Goal: Task Accomplishment & Management: Manage account settings

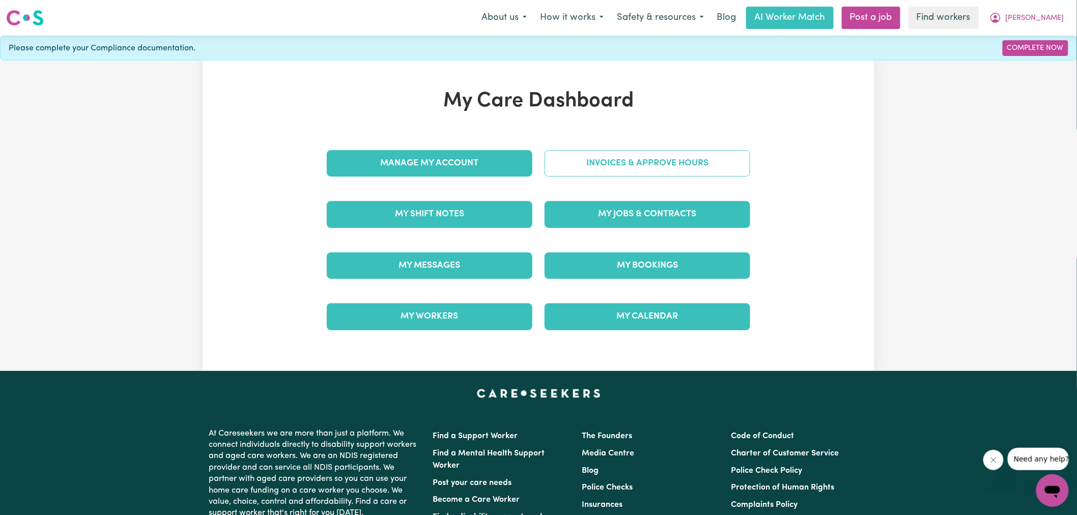
click at [560, 165] on link "Invoices & Approve Hours" at bounding box center [648, 163] width 206 height 26
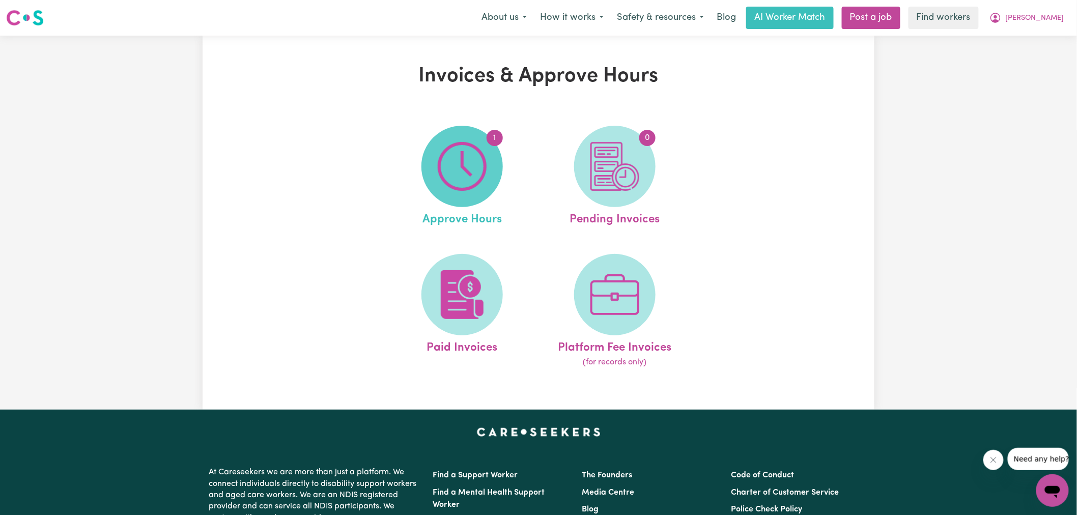
click at [461, 172] on img at bounding box center [462, 166] width 49 height 49
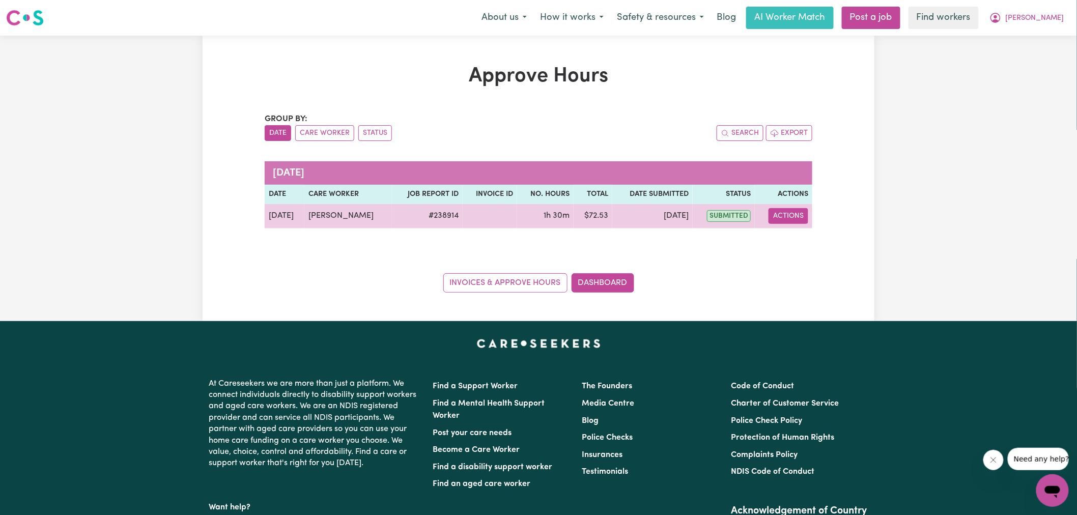
click at [779, 215] on button "Actions" at bounding box center [788, 216] width 40 height 16
click at [813, 243] on link "View Job Report" at bounding box center [814, 240] width 87 height 20
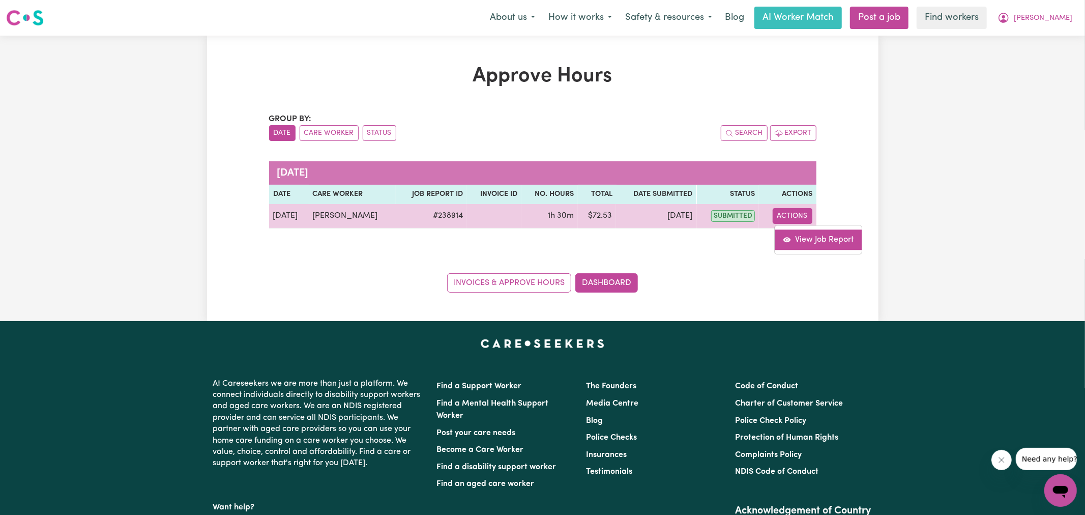
select select "pm"
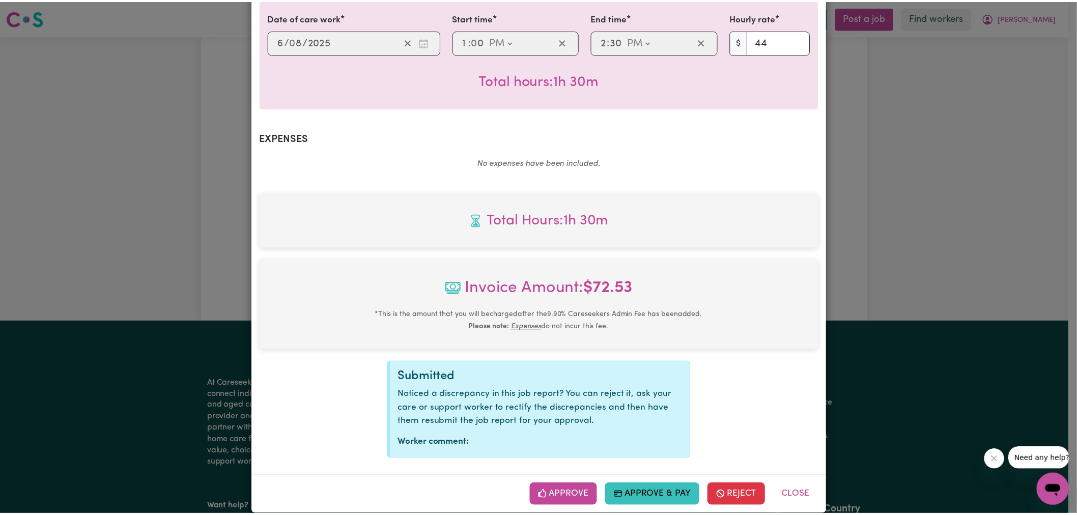
scroll to position [283, 0]
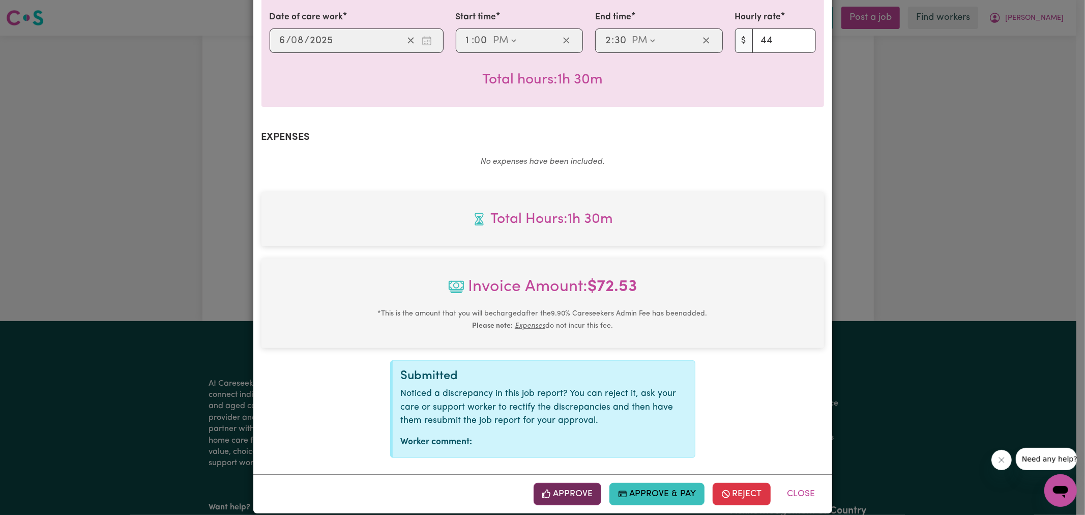
click at [567, 483] on button "Approve" at bounding box center [568, 494] width 68 height 22
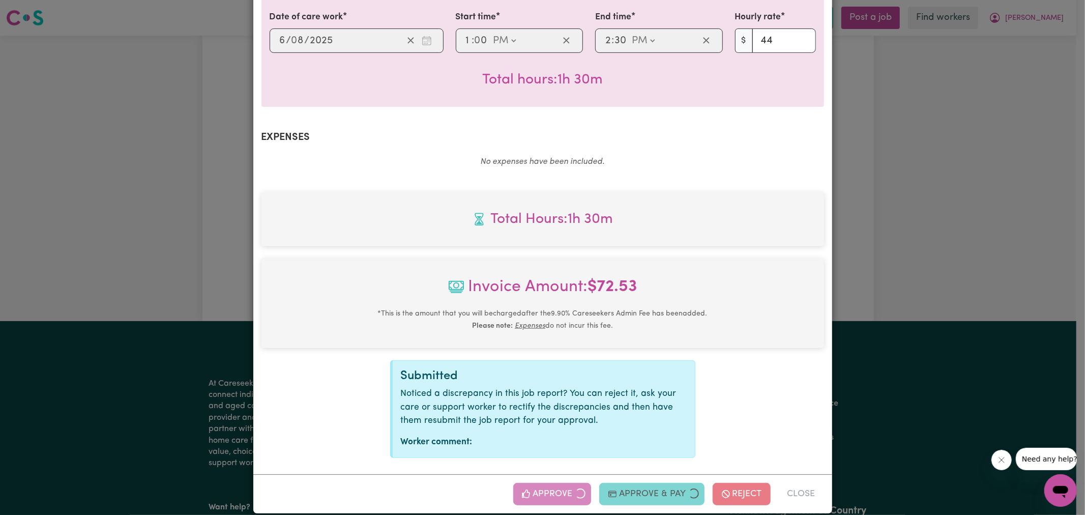
click at [967, 270] on div "Job Report # 238914 - [PERSON_NAME] Summary Job report # 238914 Client name: [P…" at bounding box center [542, 257] width 1085 height 515
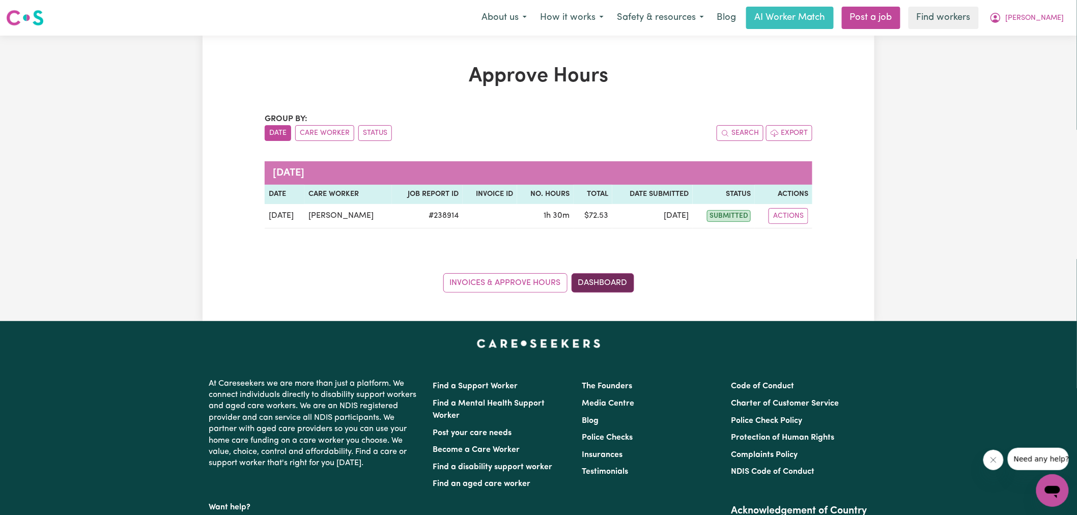
click at [599, 288] on link "Dashboard" at bounding box center [602, 282] width 63 height 19
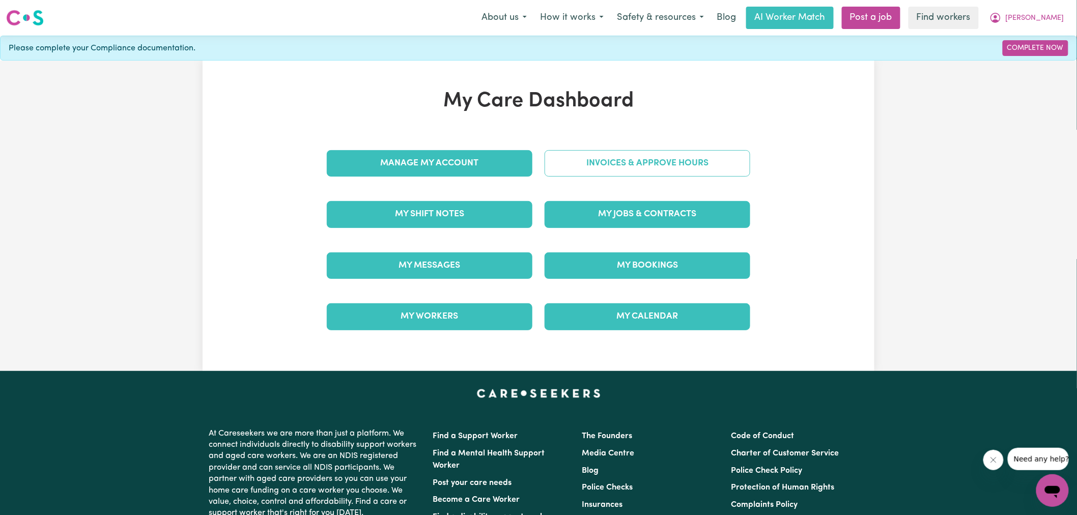
click at [589, 172] on link "Invoices & Approve Hours" at bounding box center [648, 163] width 206 height 26
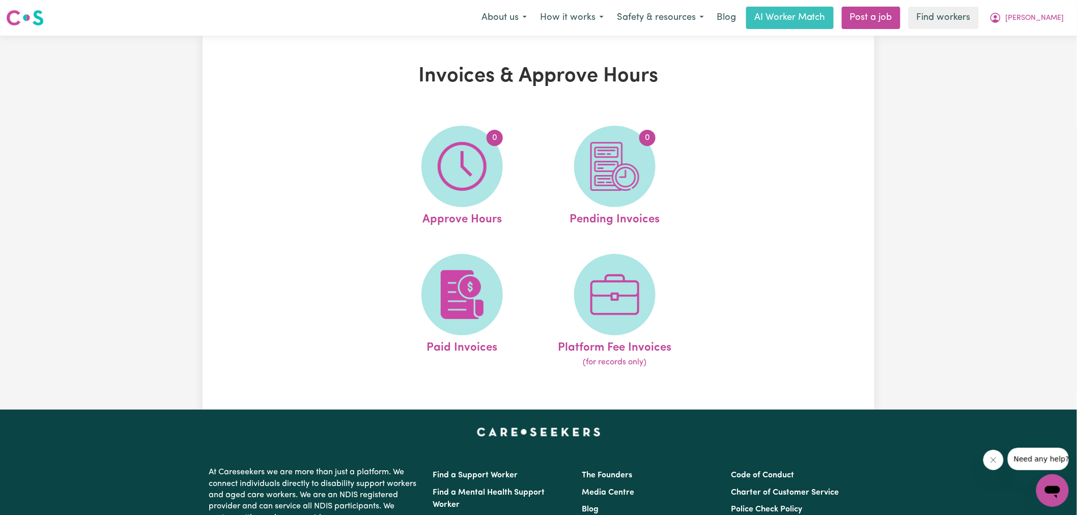
click at [589, 171] on span "0" at bounding box center [614, 166] width 81 height 81
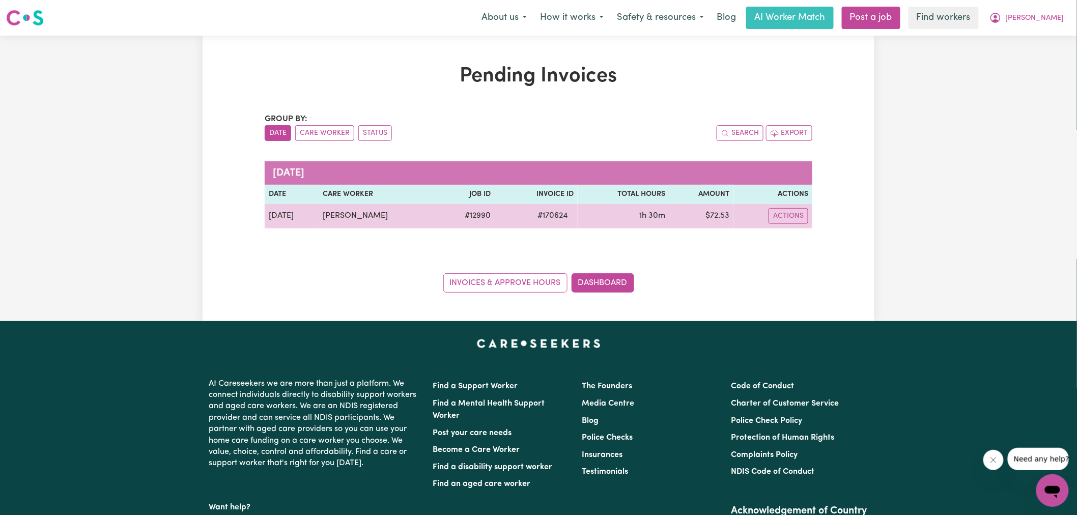
click at [543, 214] on span "# 170624" at bounding box center [552, 216] width 42 height 12
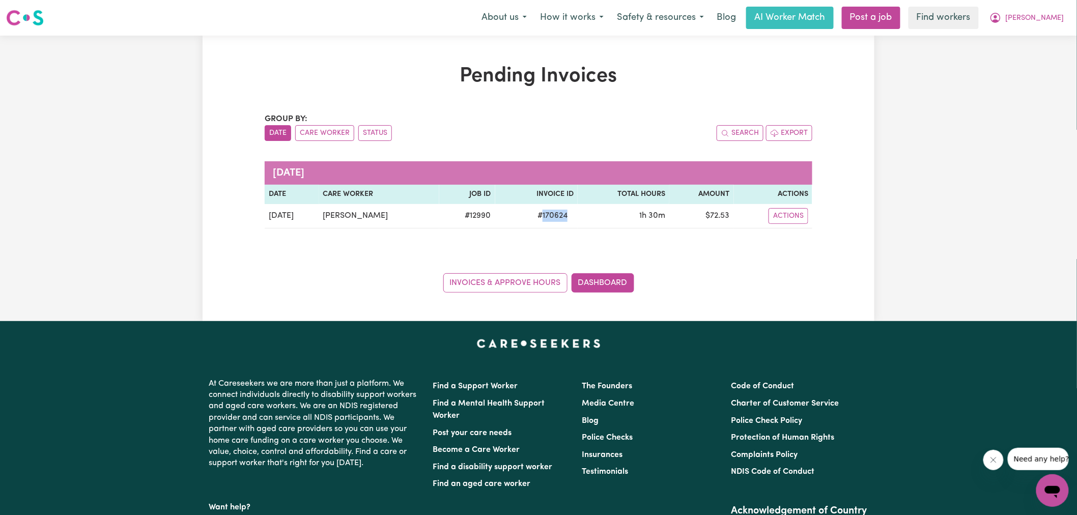
copy span "170624"
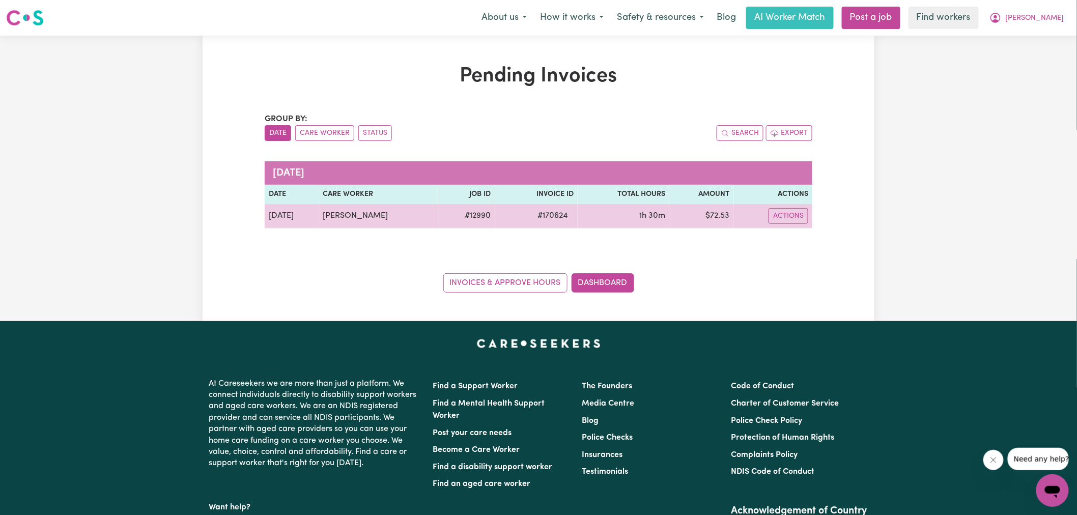
click at [720, 217] on td "$ 72.53" at bounding box center [701, 216] width 64 height 24
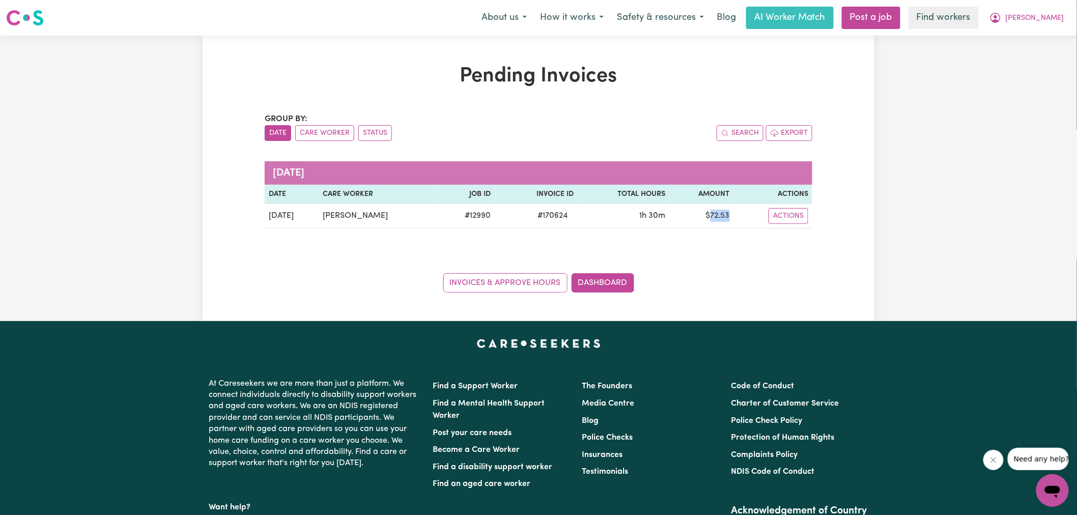
copy td "72.53"
drag, startPoint x: 1037, startPoint y: 16, endPoint x: 1035, endPoint y: 22, distance: 6.6
click at [1037, 16] on button "[PERSON_NAME]" at bounding box center [1027, 17] width 88 height 21
click at [1025, 59] on link "Logout" at bounding box center [1030, 58] width 80 height 19
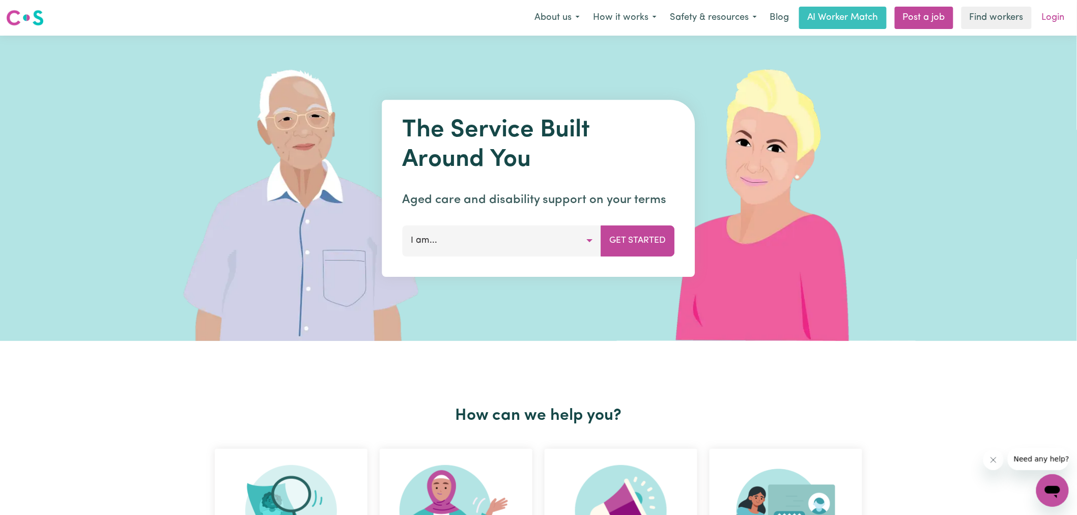
click at [1047, 25] on link "Login" at bounding box center [1053, 18] width 35 height 22
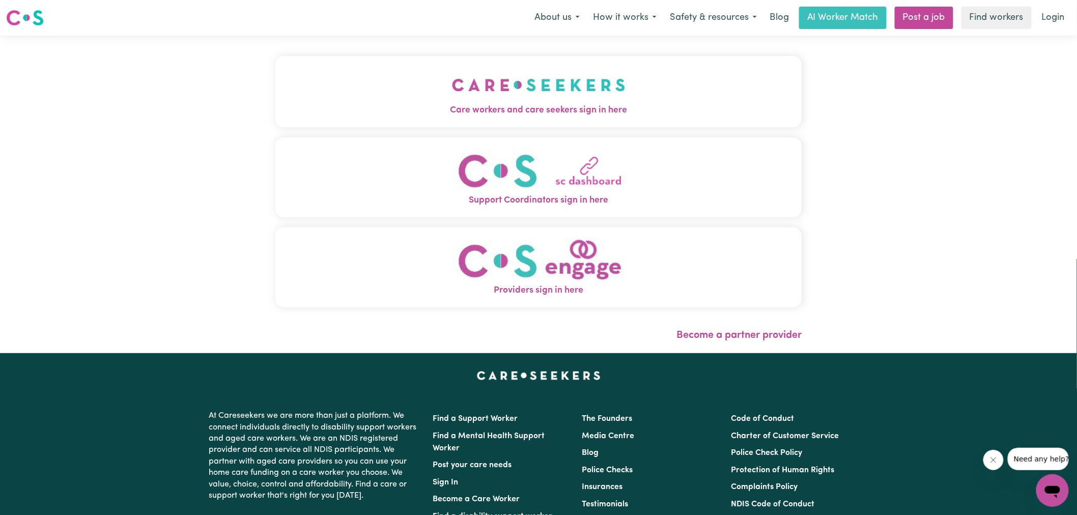
click at [499, 101] on img "Care workers and care seekers sign in here" at bounding box center [539, 85] width 174 height 38
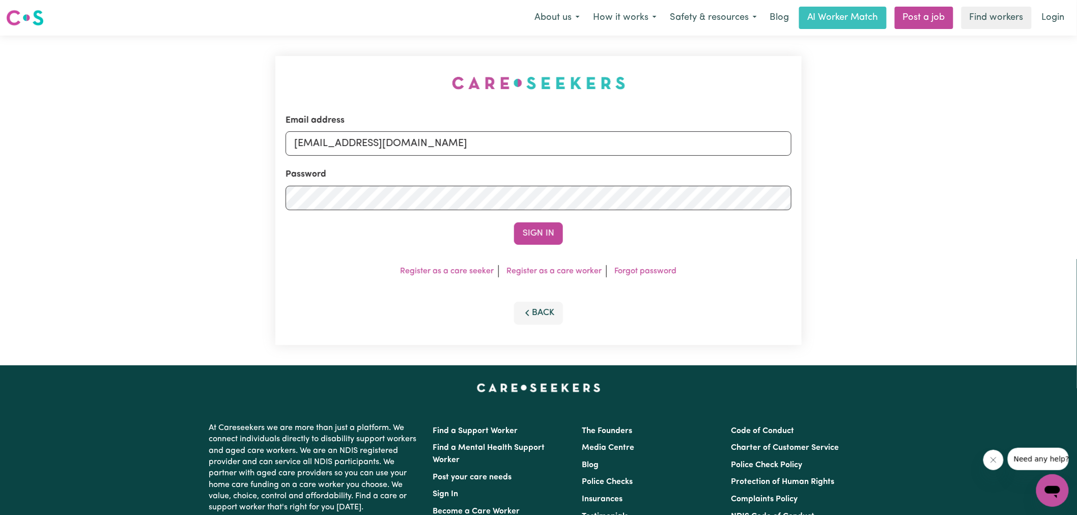
drag, startPoint x: 255, startPoint y: 68, endPoint x: 384, endPoint y: 125, distance: 141.0
click at [256, 67] on div "Email address [EMAIL_ADDRESS][DOMAIN_NAME] Password Sign In Register as a care …" at bounding box center [538, 201] width 1077 height 330
drag, startPoint x: 347, startPoint y: 143, endPoint x: 1017, endPoint y: 181, distance: 670.8
click at [1016, 181] on div "Email address [EMAIL_ADDRESS][DOMAIN_NAME] Password Sign In Register as a care …" at bounding box center [538, 201] width 1077 height 330
type input "[EMAIL_ADDRESS][DOMAIN_NAME]"
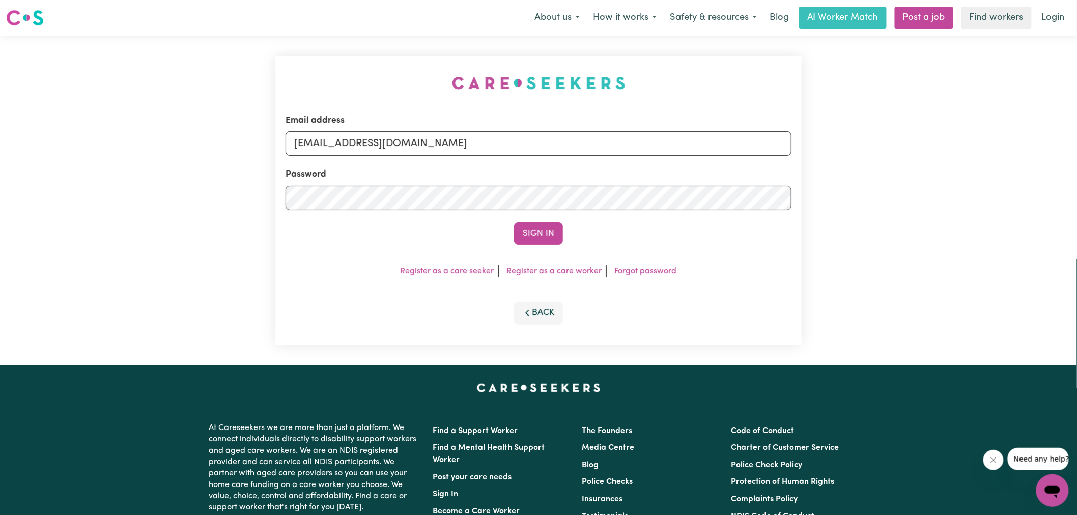
click at [514, 222] on button "Sign In" at bounding box center [538, 233] width 49 height 22
